Goal: Task Accomplishment & Management: Use online tool/utility

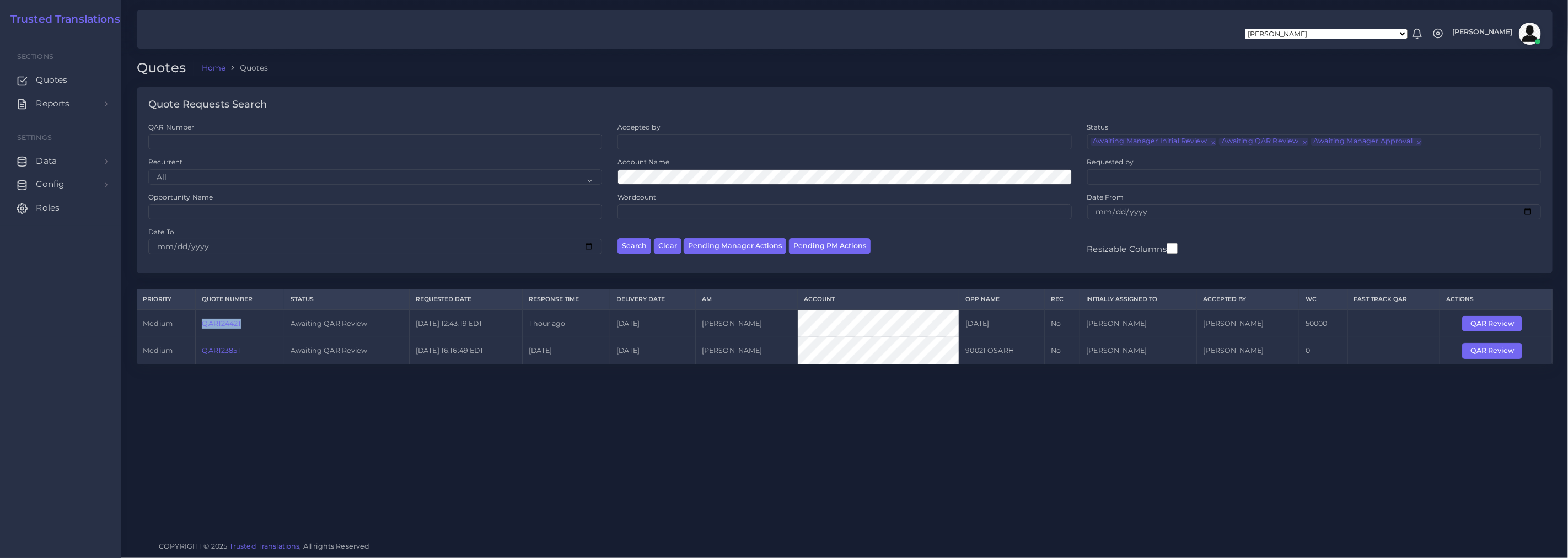
drag, startPoint x: 201, startPoint y: 326, endPoint x: 245, endPoint y: 329, distance: 44.1
click at [245, 329] on td "QAR124421" at bounding box center [240, 323] width 89 height 27
copy link "QAR124421"
click at [219, 324] on link "QAR124421" at bounding box center [221, 323] width 38 height 9
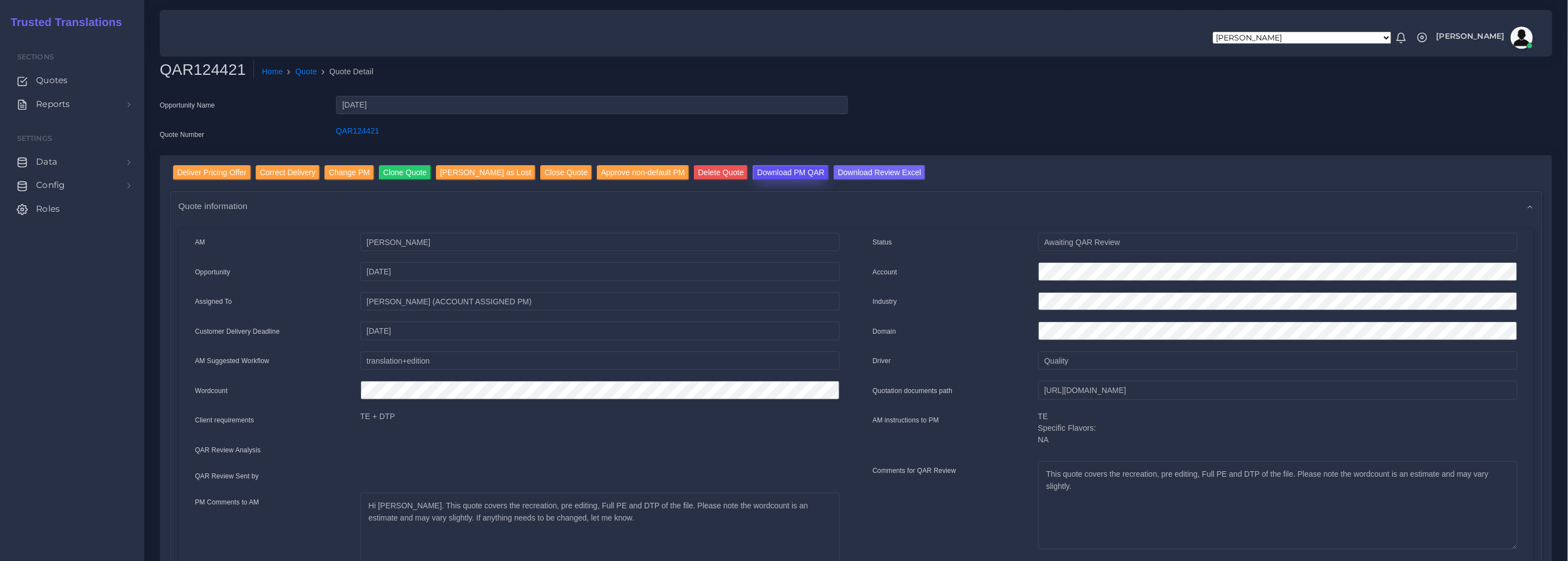
click at [757, 173] on input "Download PM QAR" at bounding box center [790, 173] width 76 height 15
click at [833, 170] on input "Download Review Excel" at bounding box center [879, 173] width 92 height 15
drag, startPoint x: 1043, startPoint y: 391, endPoint x: 1577, endPoint y: 397, distance: 534.0
click at [1567, 397] on html "Aldana Resuche Alejandro Zuluaga Ana Romero Ana Whitby PM Anabella Garcia Anais…" at bounding box center [784, 280] width 1568 height 561
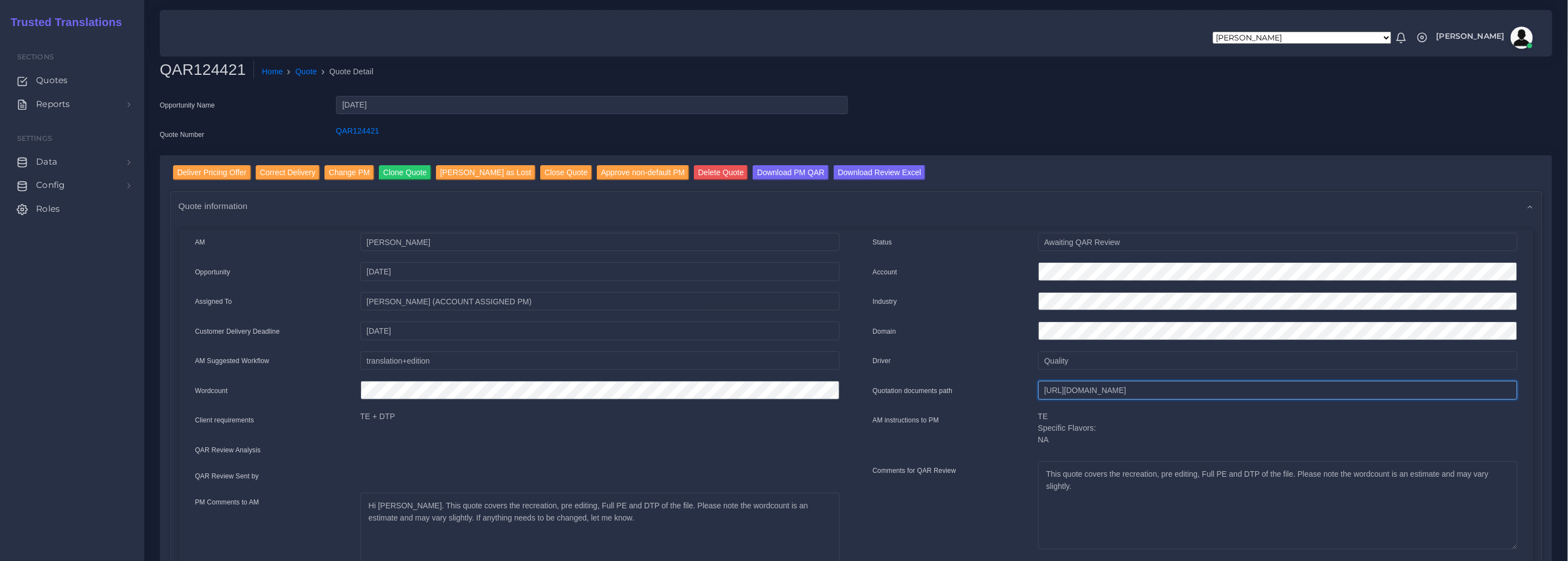
scroll to position [0, 0]
click at [201, 171] on input "Deliver Pricing Offer" at bounding box center [212, 173] width 78 height 15
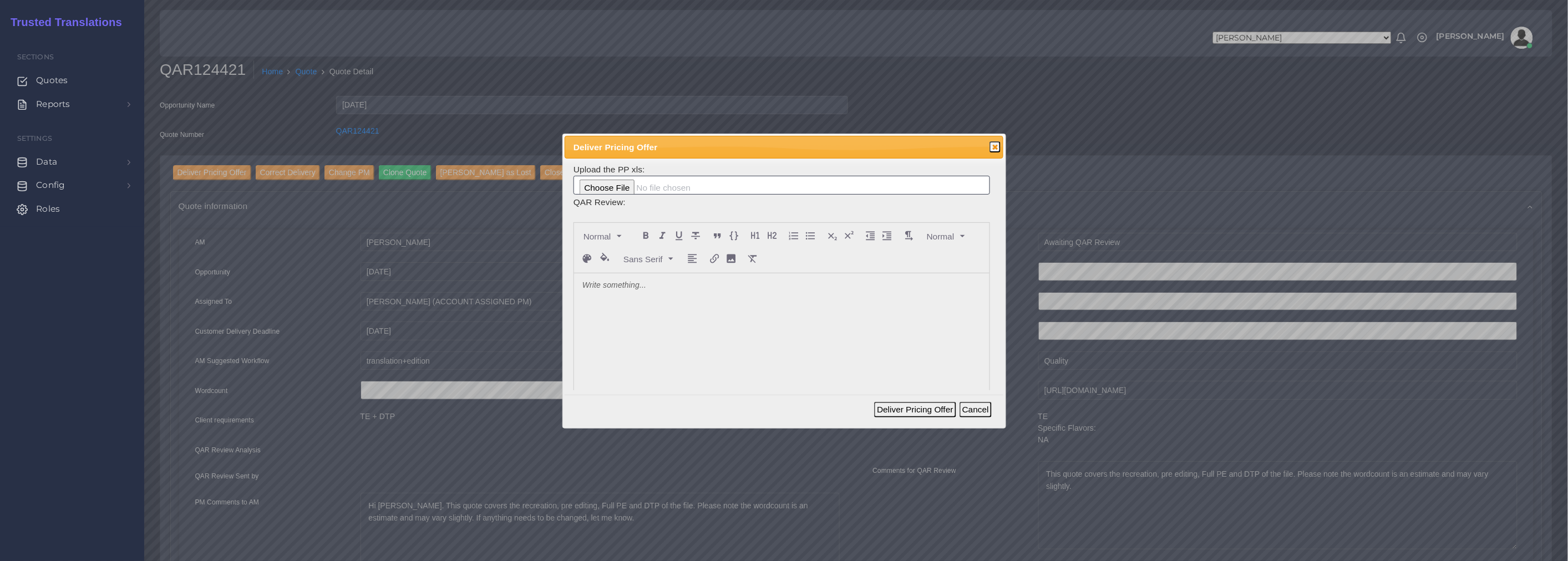
click at [659, 310] on div at bounding box center [781, 356] width 415 height 166
click at [605, 185] on input "file" at bounding box center [782, 185] width 416 height 19
type input "C:\fakepath\124421_Silverton_Mortgage_ToAM.xlsx"
drag, startPoint x: 638, startPoint y: 283, endPoint x: 642, endPoint y: 292, distance: 9.8
click at [638, 283] on p at bounding box center [781, 285] width 399 height 12
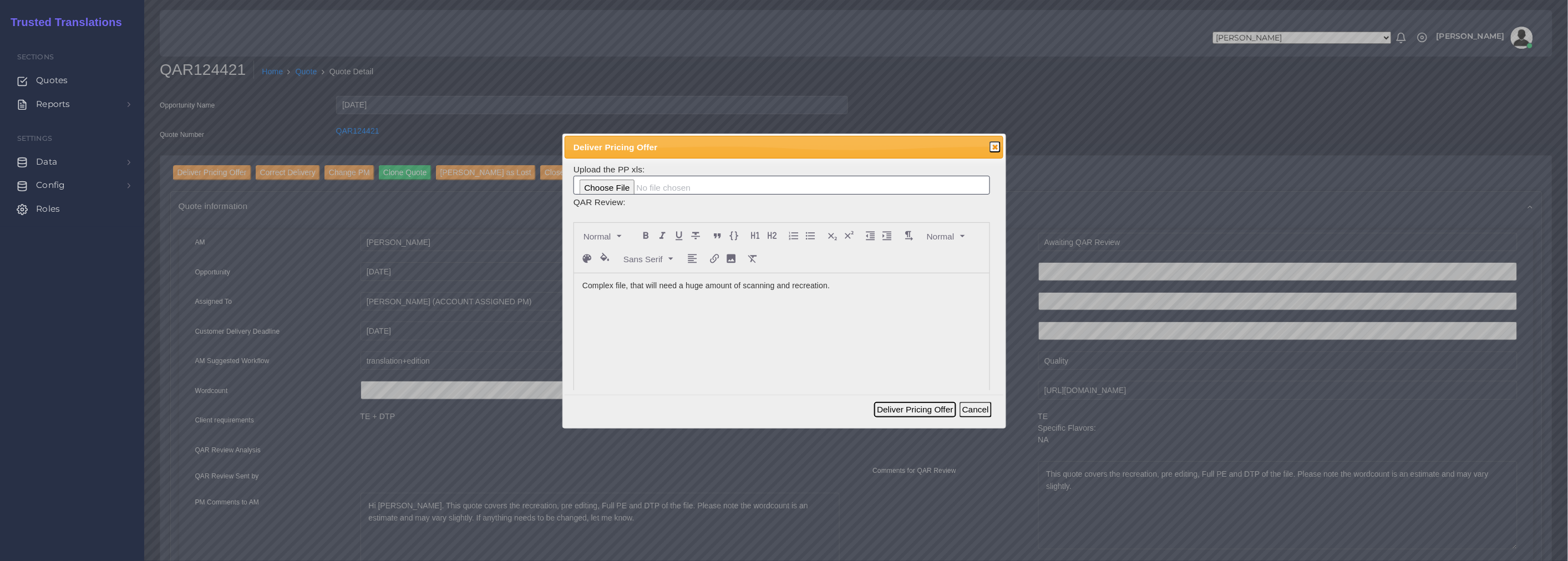
click at [921, 409] on button "Deliver Pricing Offer" at bounding box center [914, 409] width 81 height 15
